Goal: Find specific page/section: Find specific page/section

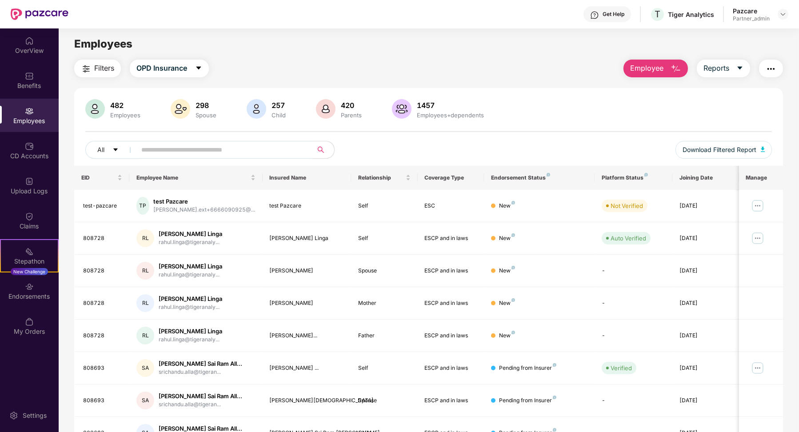
click at [418, 190] on th "Coverage Type" at bounding box center [451, 178] width 67 height 24
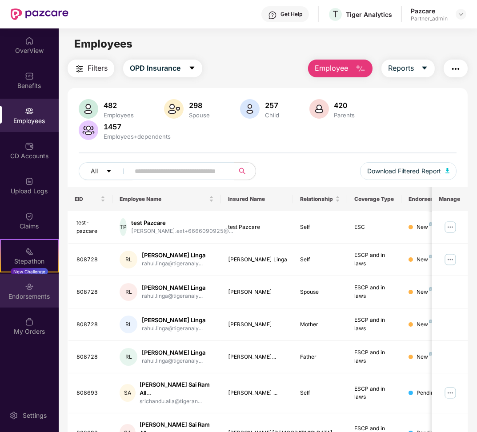
click at [33, 293] on div "Endorsements" at bounding box center [29, 296] width 59 height 9
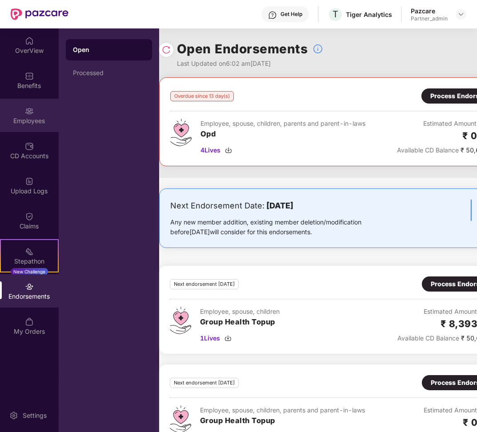
click at [29, 116] on div "Employees" at bounding box center [29, 120] width 59 height 9
